Goal: Task Accomplishment & Management: Complete application form

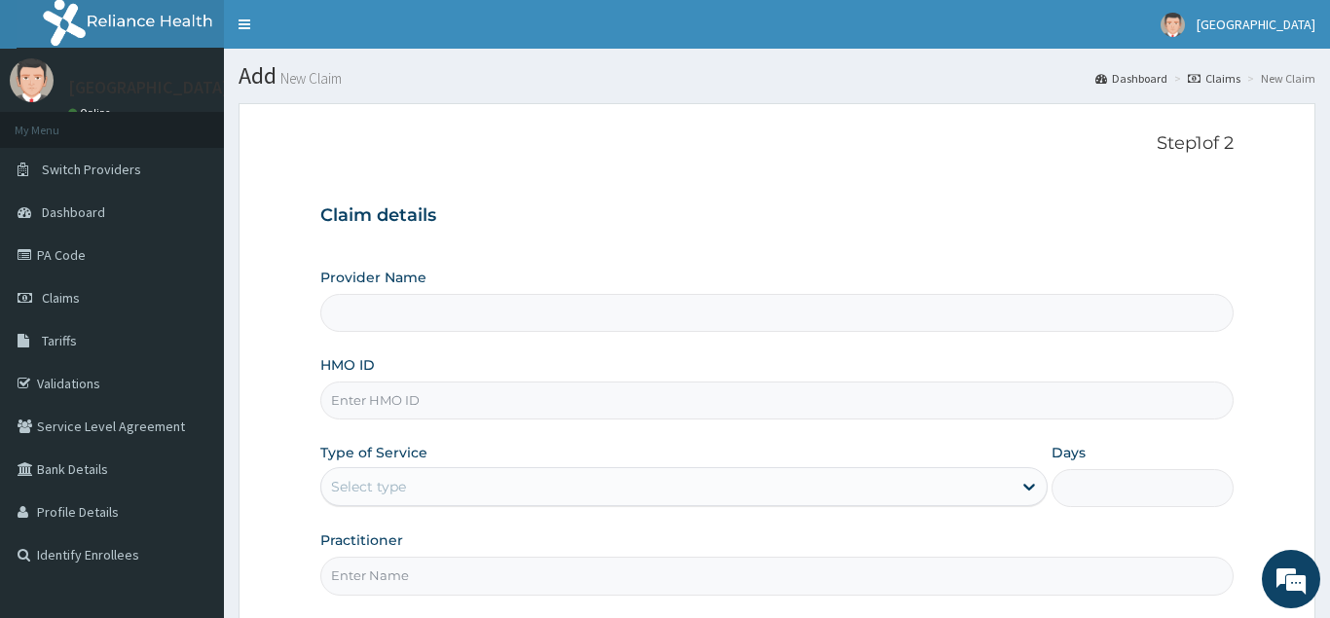
click at [557, 405] on input "HMO ID" at bounding box center [776, 401] width 913 height 38
type input "[GEOGRAPHIC_DATA]-Lekki 1"
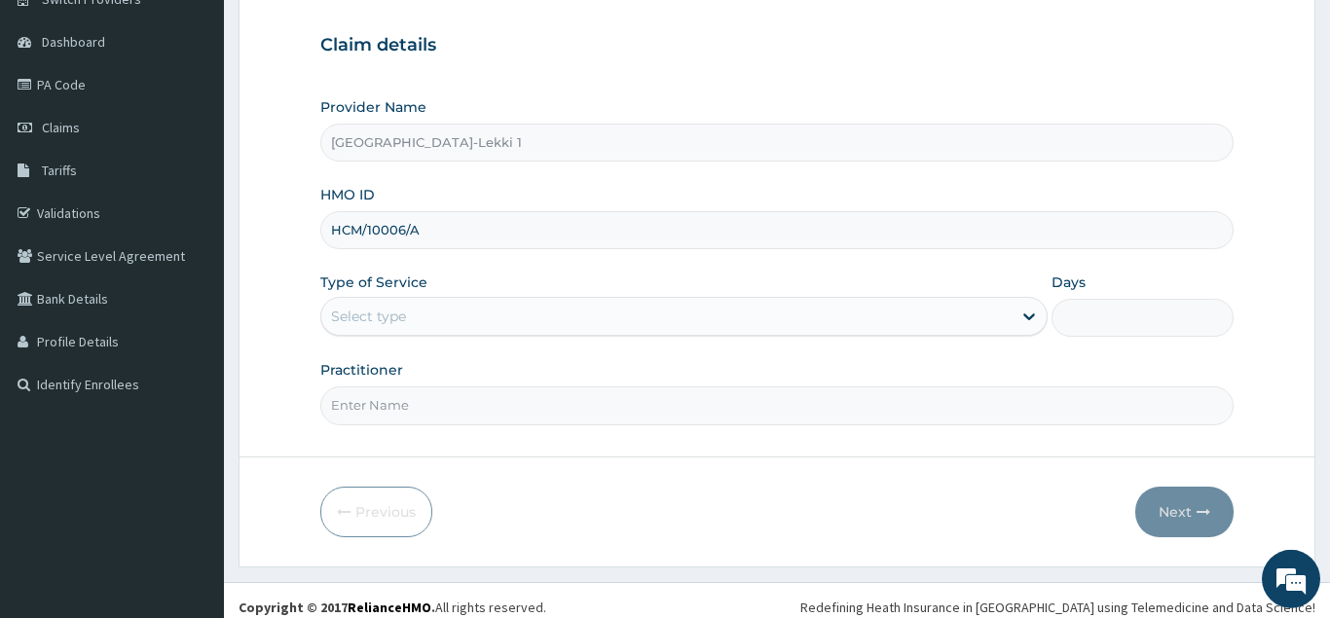
scroll to position [184, 0]
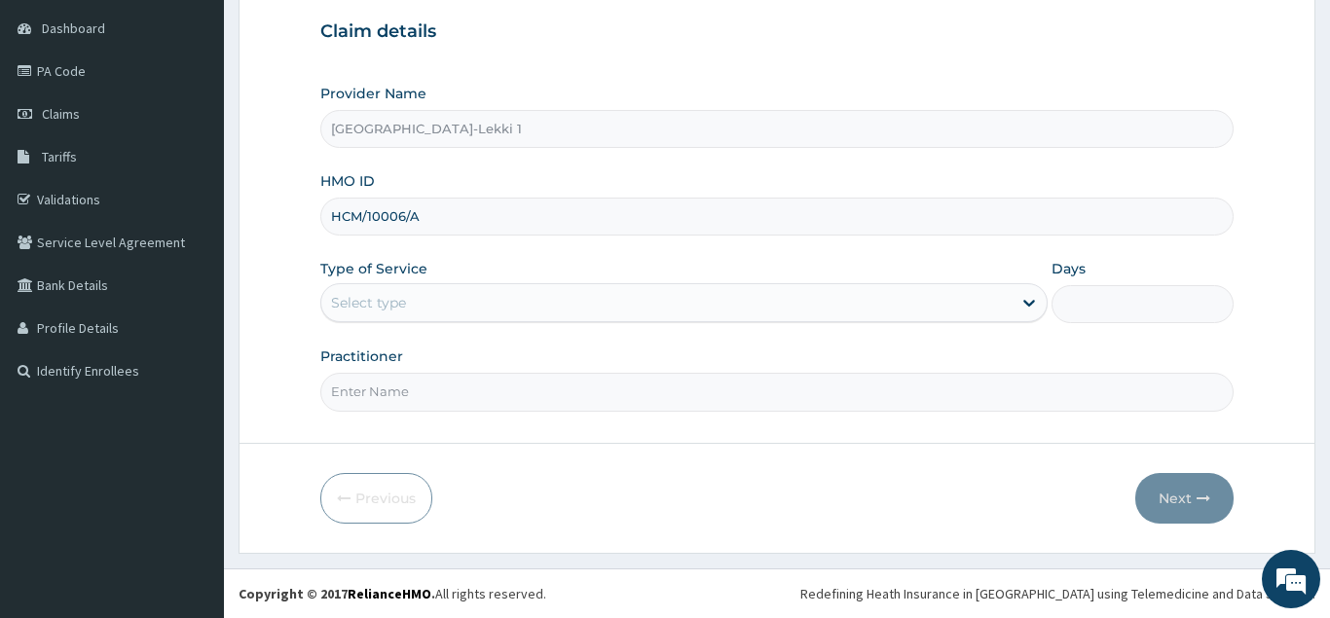
type input "HCM/10006/A"
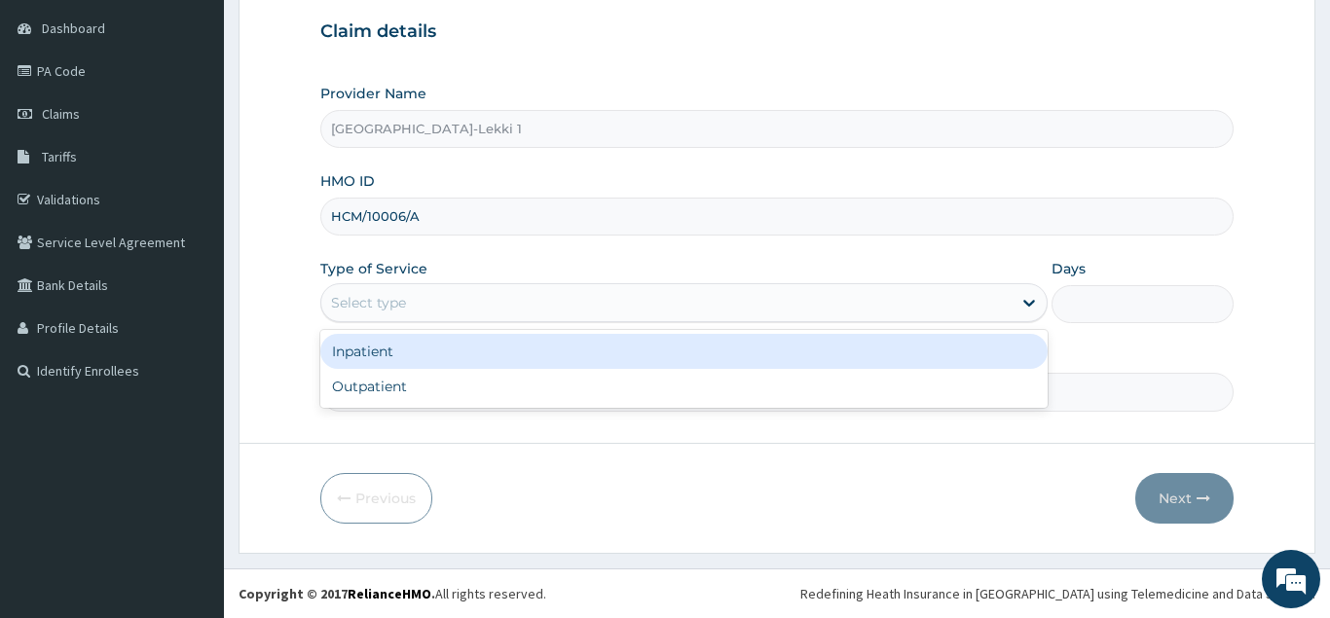
click at [589, 319] on div "Select type" at bounding box center [684, 302] width 728 height 39
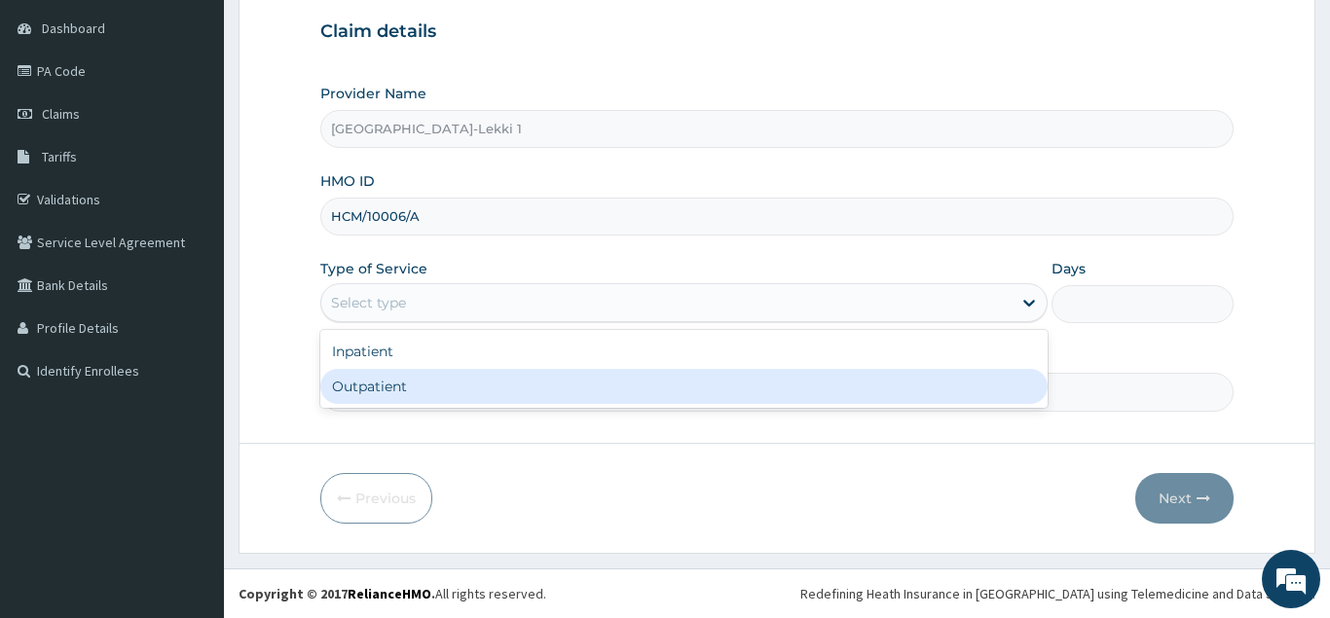
click at [589, 379] on div "Outpatient" at bounding box center [684, 386] width 728 height 35
type input "1"
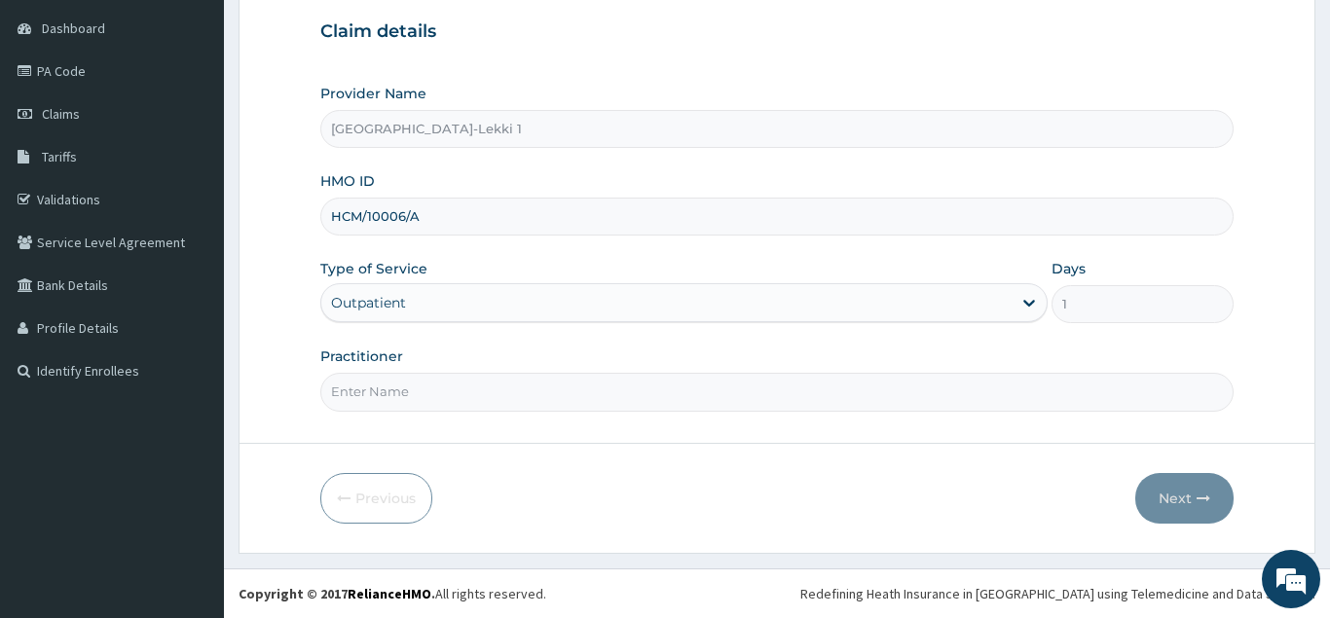
click at [585, 380] on input "Practitioner" at bounding box center [776, 392] width 913 height 38
type input "DR UWA"
click at [1195, 504] on button "Next" at bounding box center [1184, 498] width 98 height 51
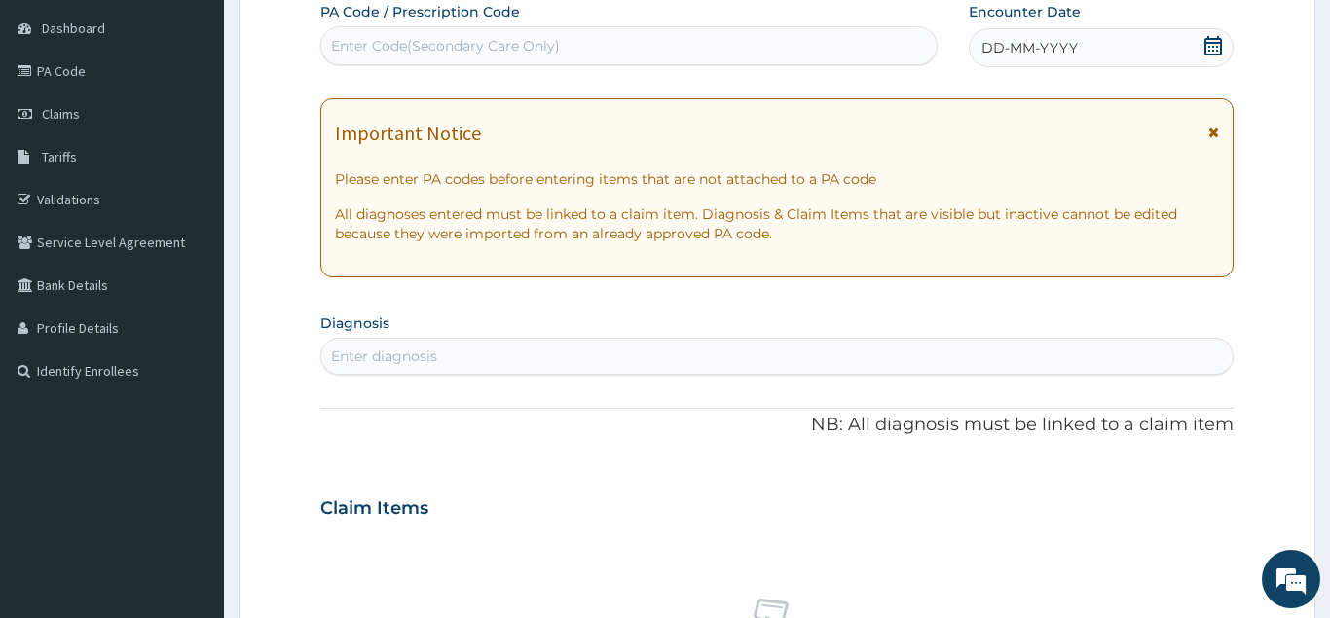
click at [656, 42] on div "Enter Code(Secondary Care Only)" at bounding box center [628, 45] width 615 height 31
paste input "PA/026279"
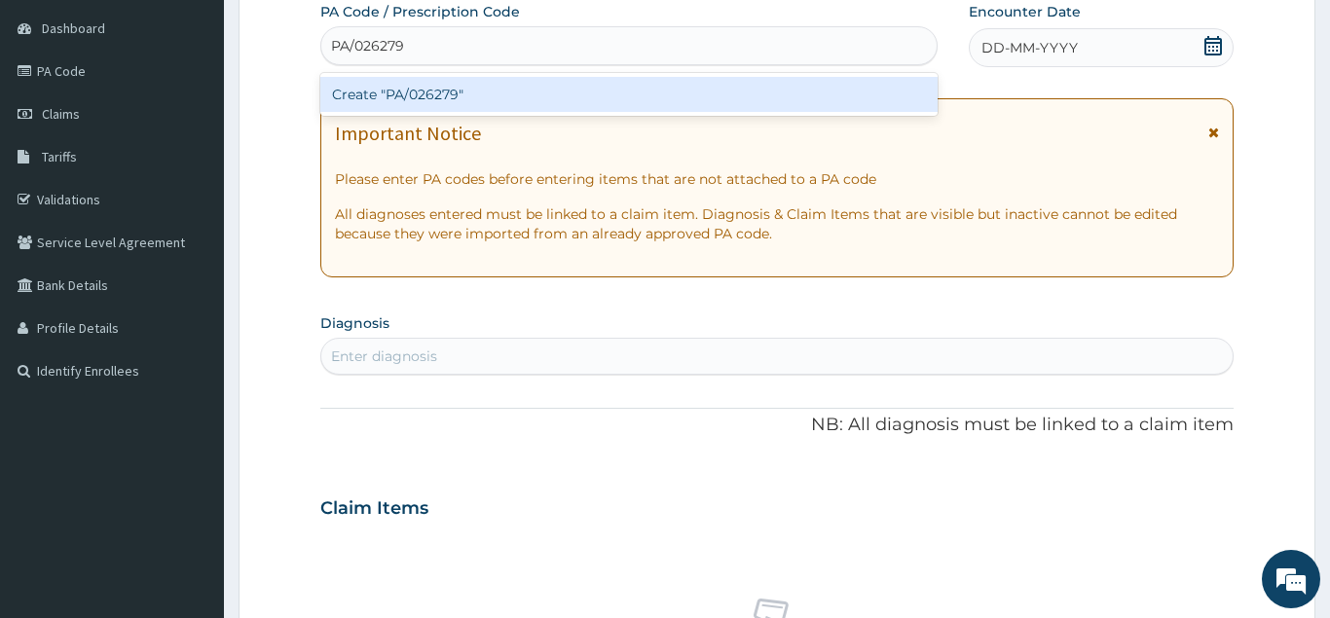
type input "PA/026279"
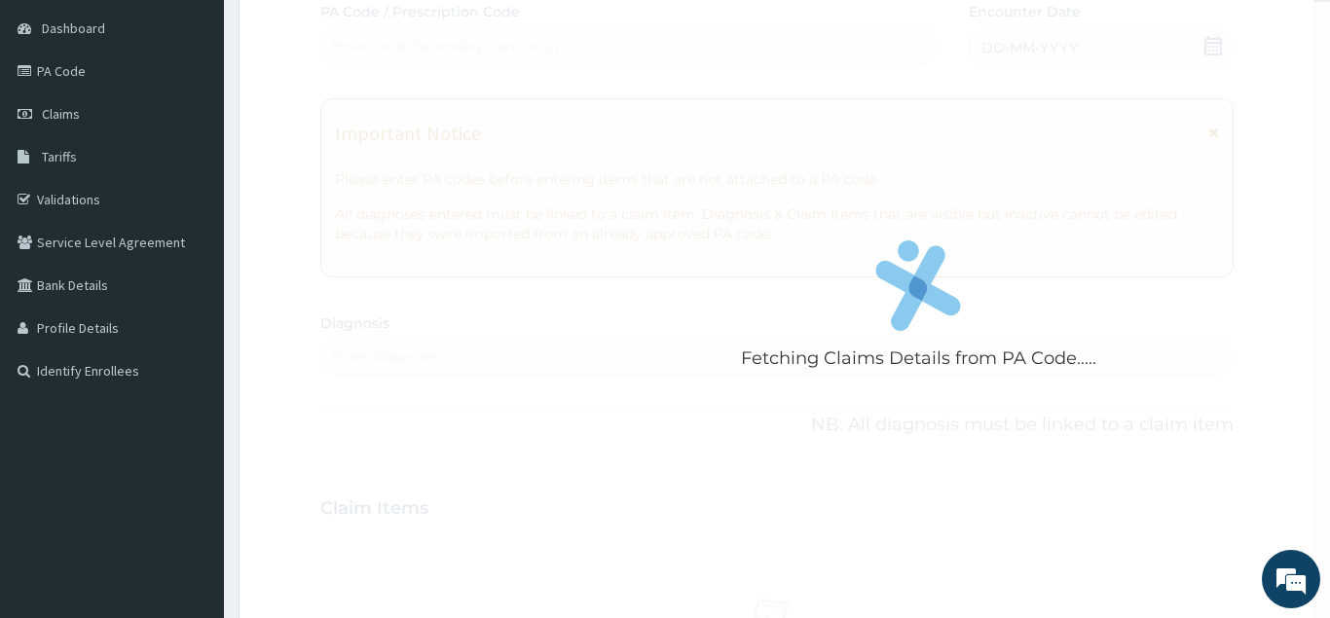
click at [265, 97] on form "Step 2 of 2 Fetching Claims Details from PA Code..... PA Code / Prescription Co…" at bounding box center [777, 534] width 1077 height 1231
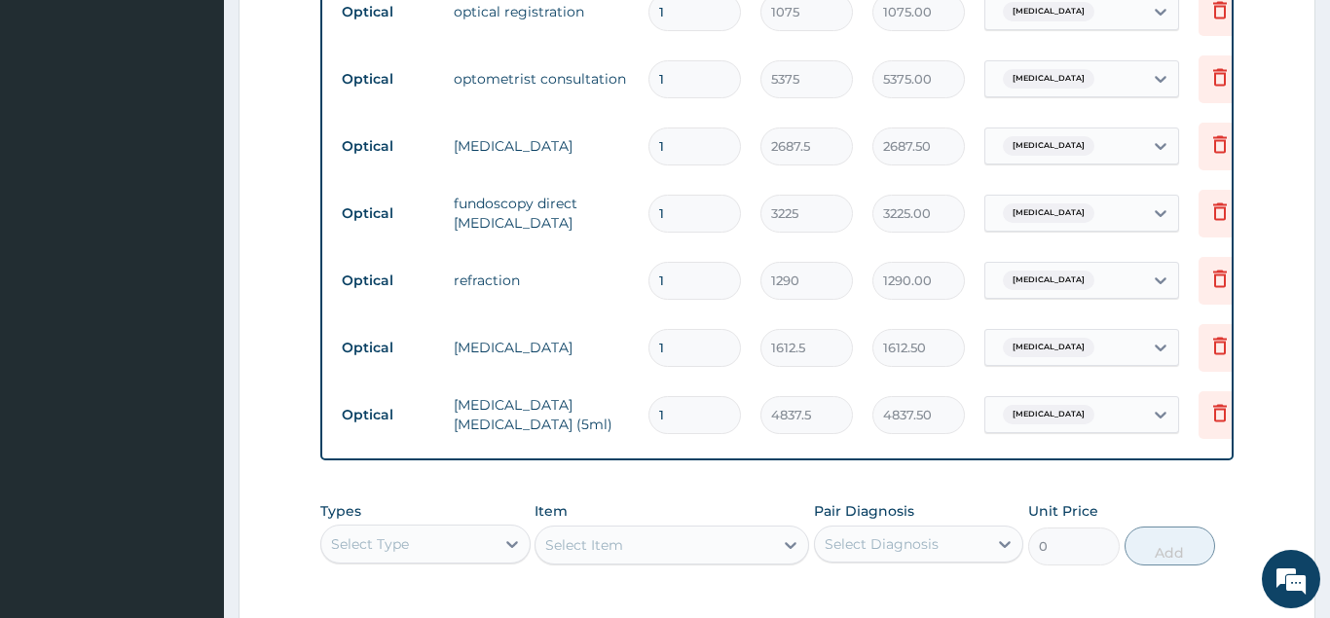
scroll to position [1096, 0]
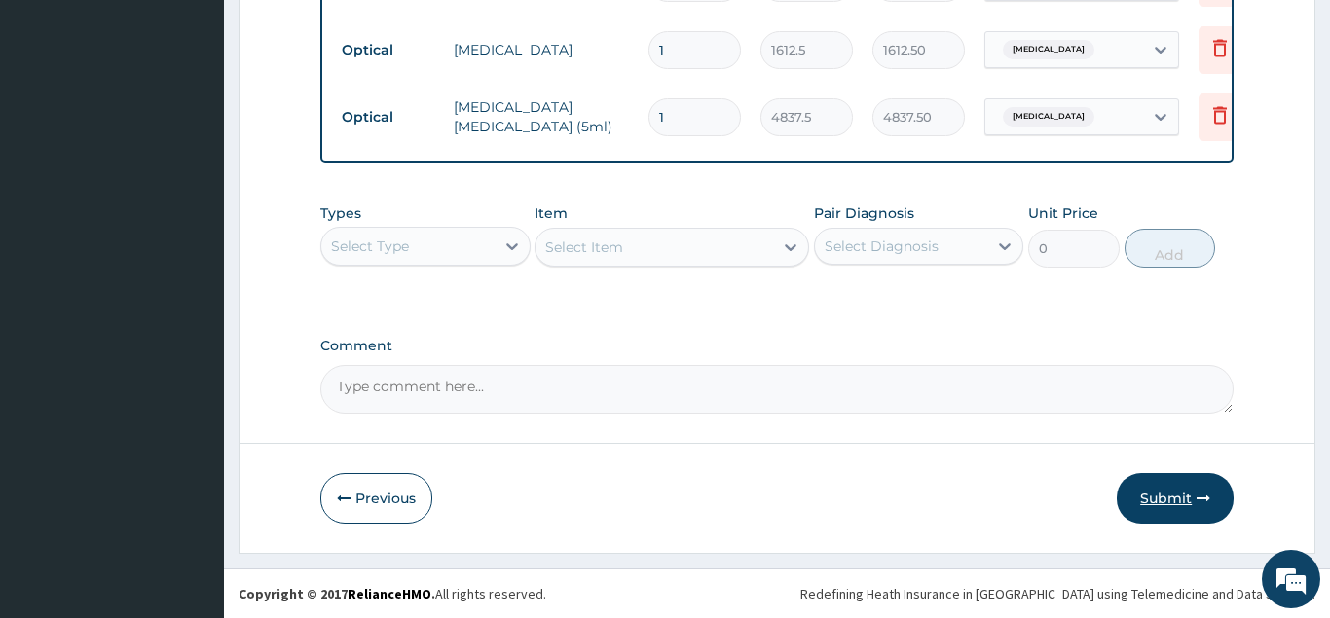
click at [1143, 507] on button "Submit" at bounding box center [1175, 498] width 117 height 51
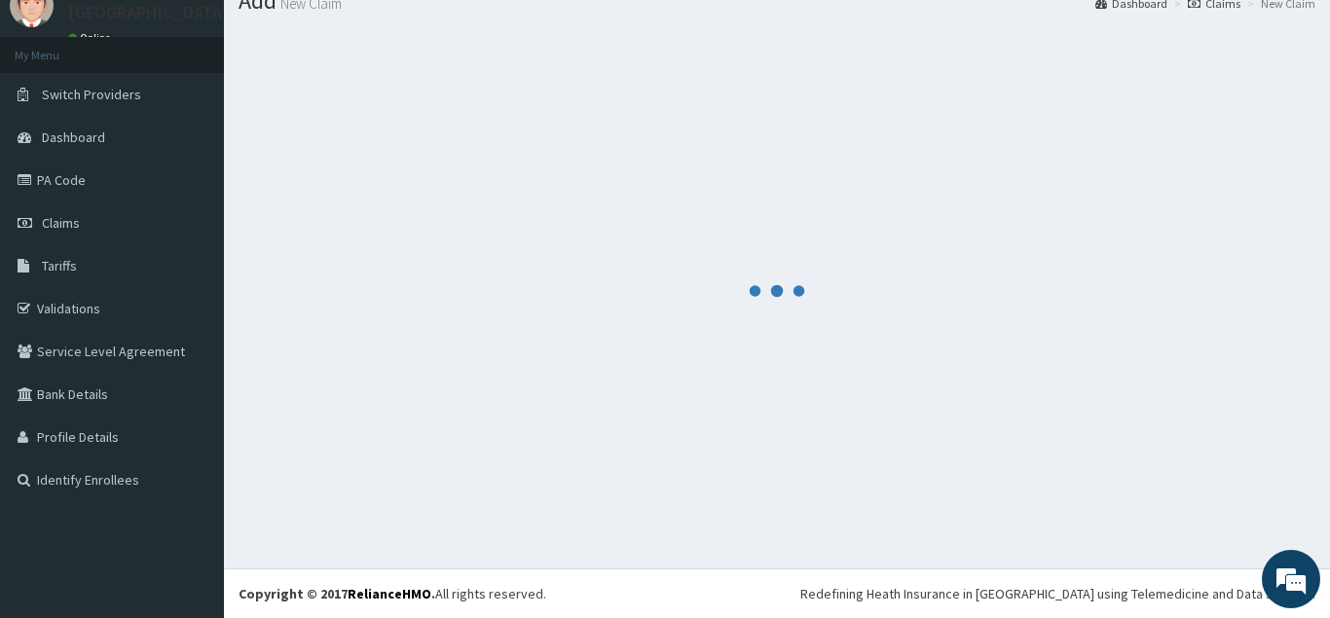
scroll to position [75, 0]
